Goal: Check status: Check status

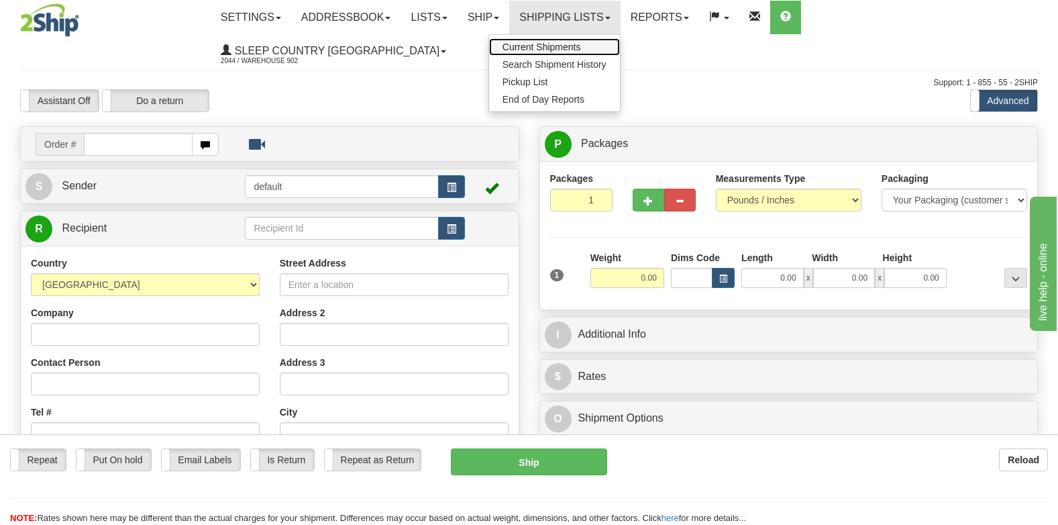
click at [581, 46] on span "Current Shipments" at bounding box center [542, 47] width 79 height 11
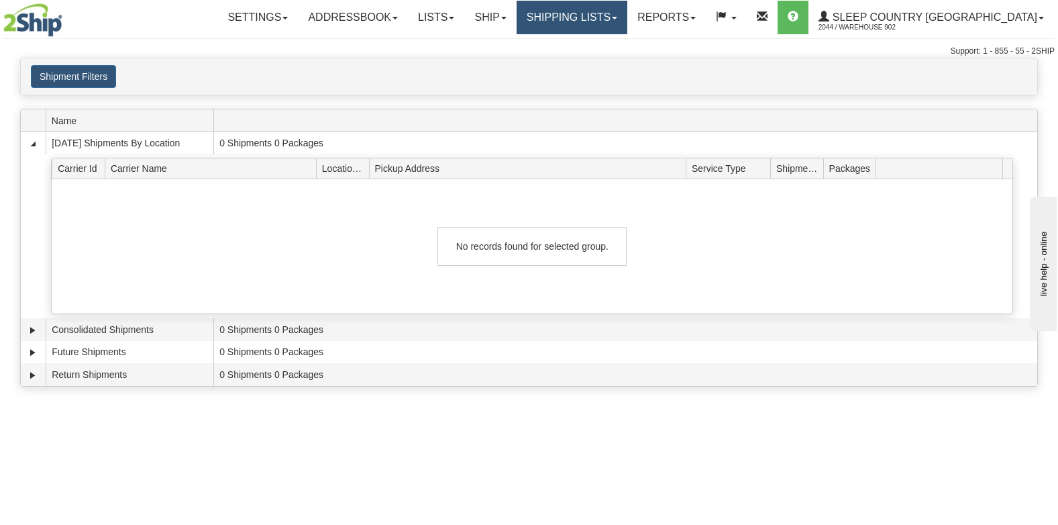
click at [621, 15] on link "Shipping lists" at bounding box center [572, 18] width 111 height 34
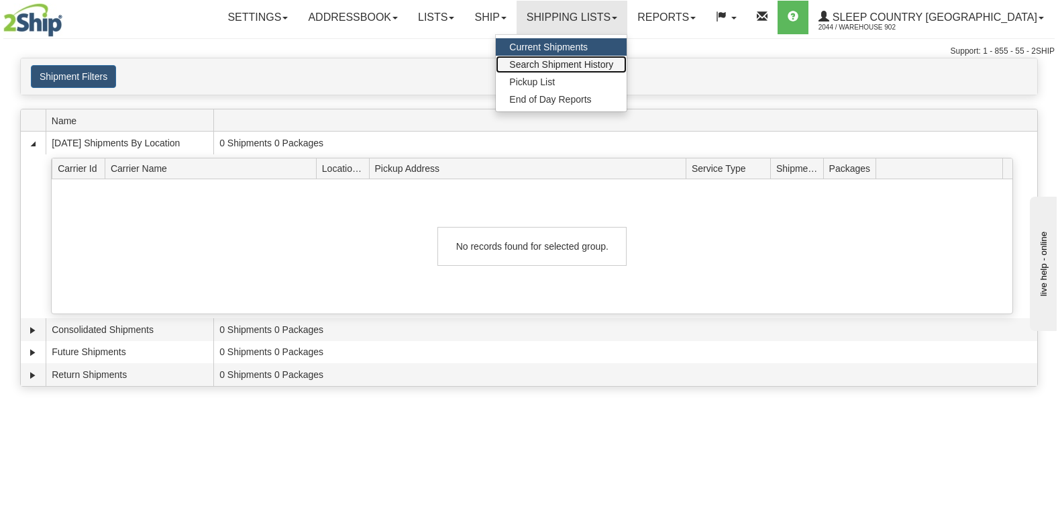
click at [613, 63] on span "Search Shipment History" at bounding box center [561, 64] width 104 height 11
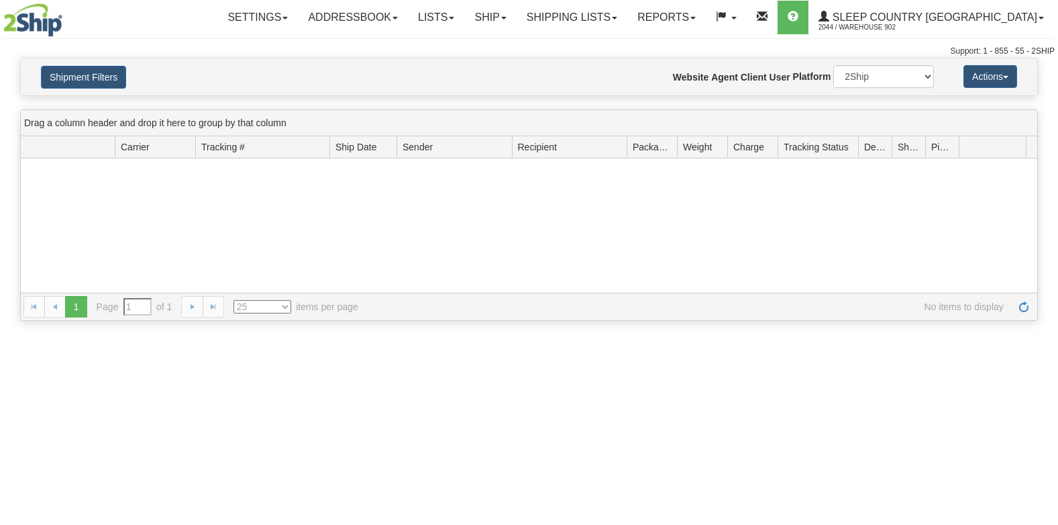
type input "From 09/23/2025 To 09/24/2025"
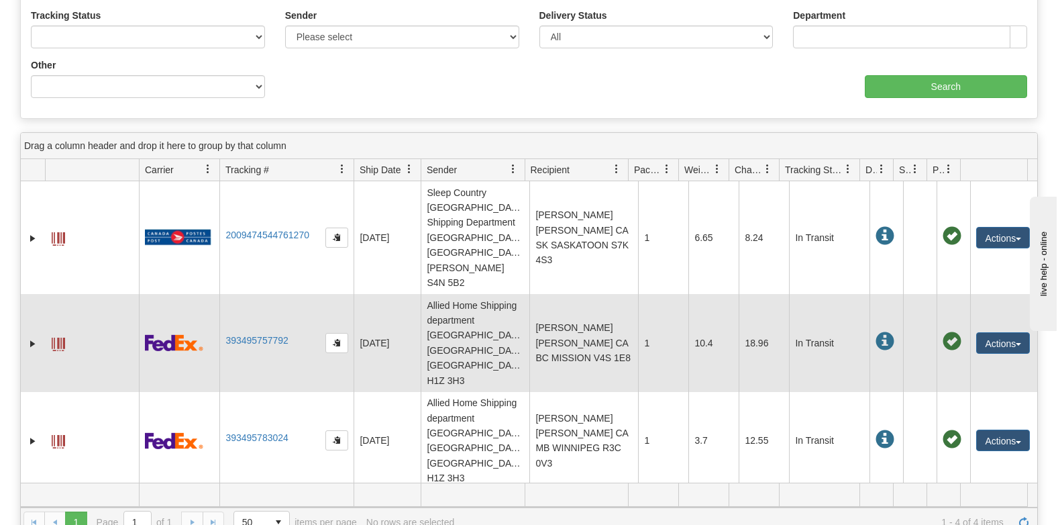
scroll to position [268, 0]
